Goal: Use online tool/utility

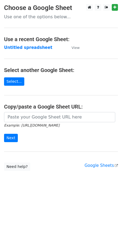
click at [20, 120] on input "url" at bounding box center [59, 117] width 111 height 10
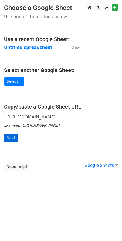
type input "[URL][DOMAIN_NAME]"
click at [14, 138] on input "Next" at bounding box center [11, 138] width 14 height 8
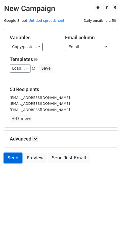
click at [14, 160] on link "Send" at bounding box center [13, 158] width 18 height 10
click at [8, 157] on link "Send" at bounding box center [13, 158] width 18 height 10
